Goal: Navigation & Orientation: Go to known website

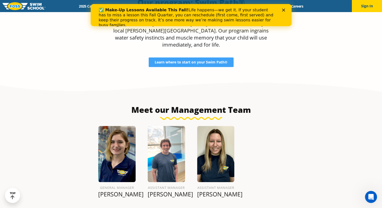
scroll to position [521, 0]
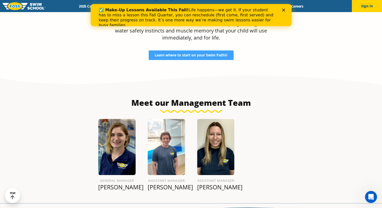
click at [277, 7] on div "✅ Make-Up Lessons Available This Fall! Life happens—we get it. If your student …" at bounding box center [189, 17] width 181 height 23
click at [364, 6] on button "Sign In" at bounding box center [367, 6] width 30 height 12
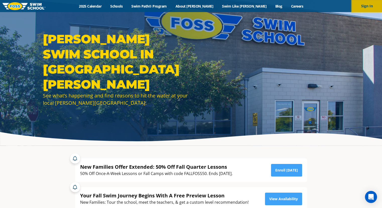
click at [363, 4] on button "Sign In" at bounding box center [367, 6] width 30 height 12
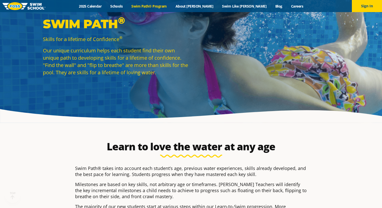
scroll to position [201, 0]
